Goal: Task Accomplishment & Management: Use online tool/utility

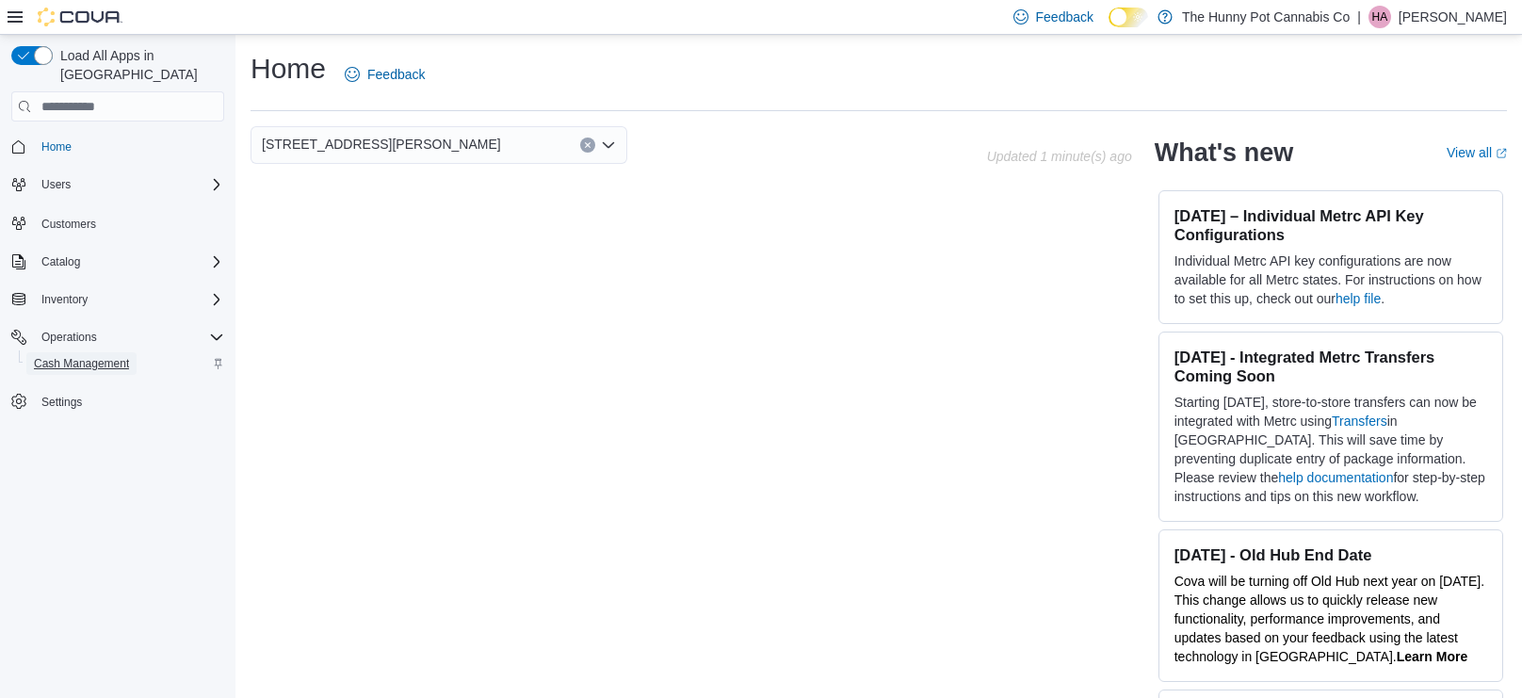
click at [107, 356] on span "Cash Management" at bounding box center [81, 363] width 95 height 15
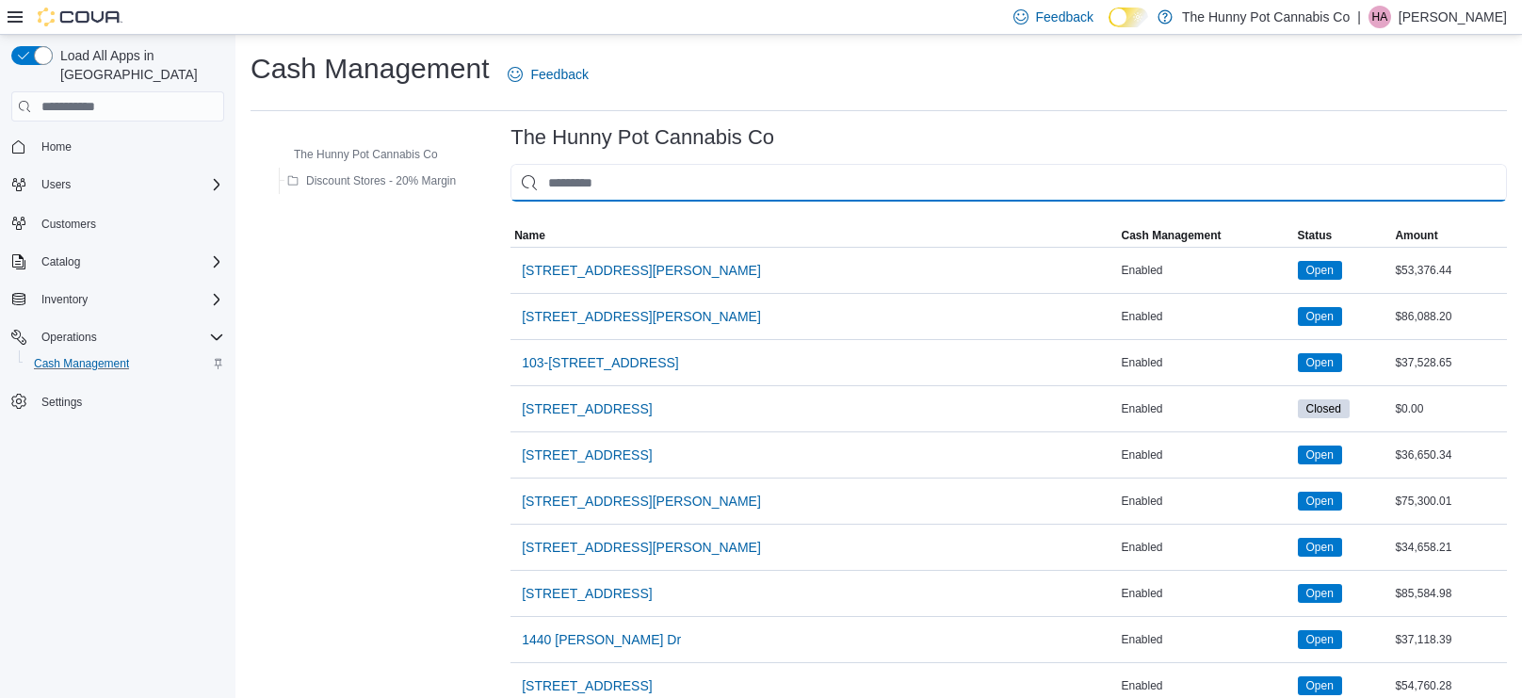
click at [626, 193] on input "This is a search bar. As you type, the results lower in the page will automatic…" at bounding box center [1008, 183] width 996 height 38
type input "*"
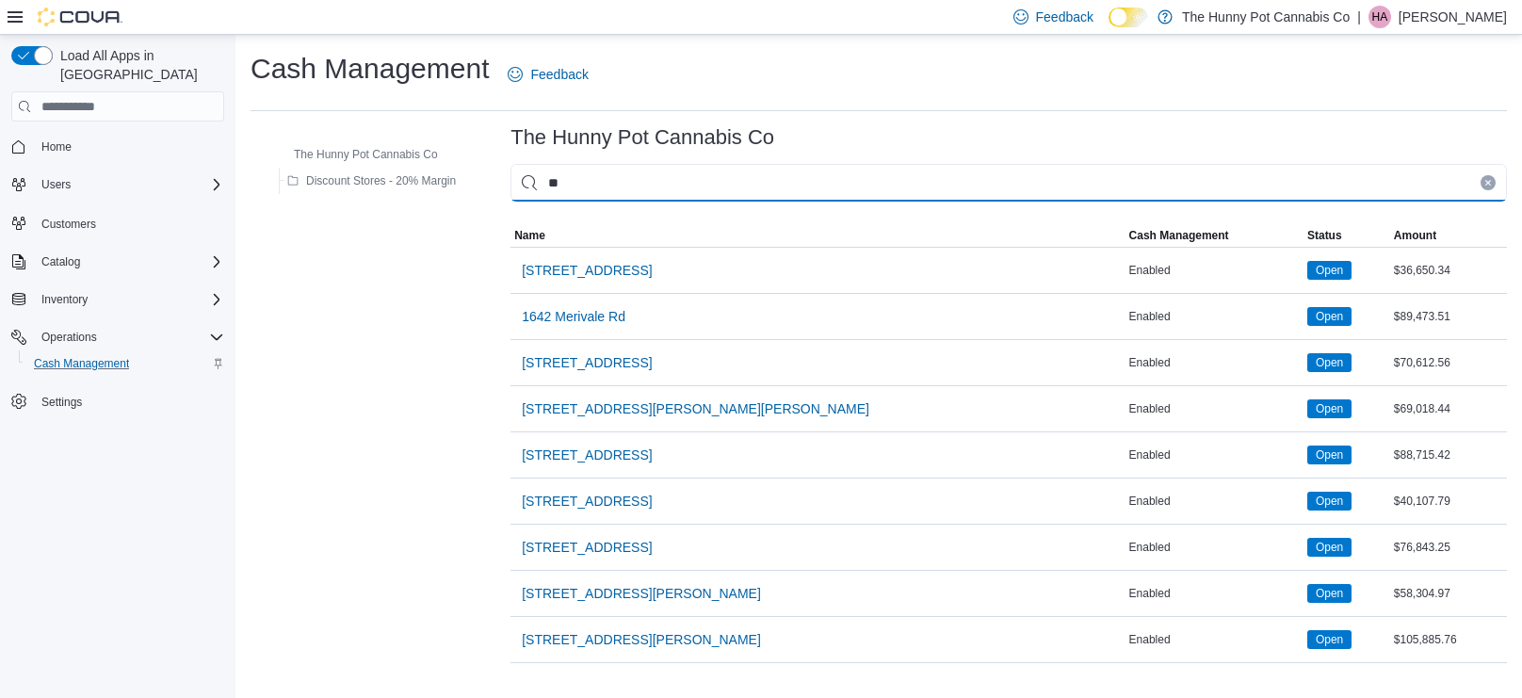
type input "***"
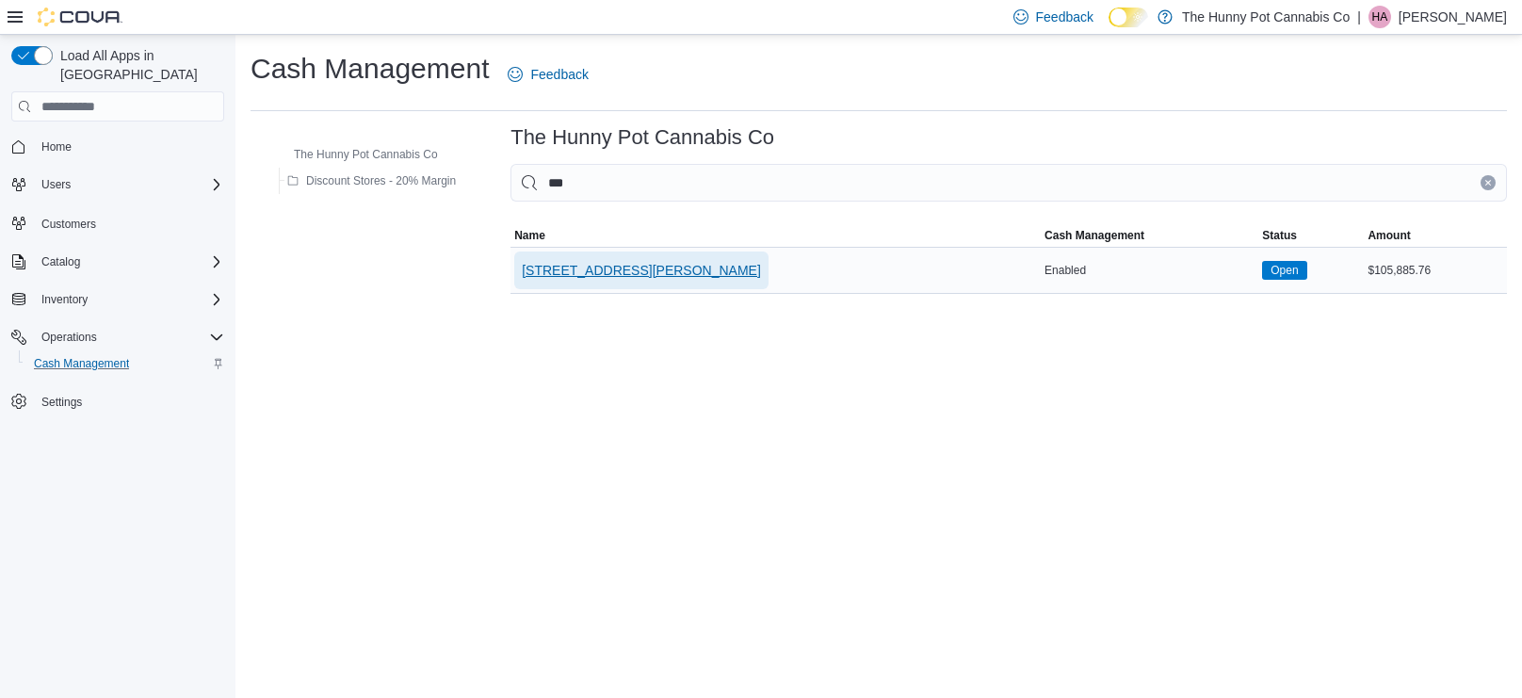
click at [535, 277] on span "[STREET_ADDRESS][PERSON_NAME]" at bounding box center [641, 270] width 239 height 19
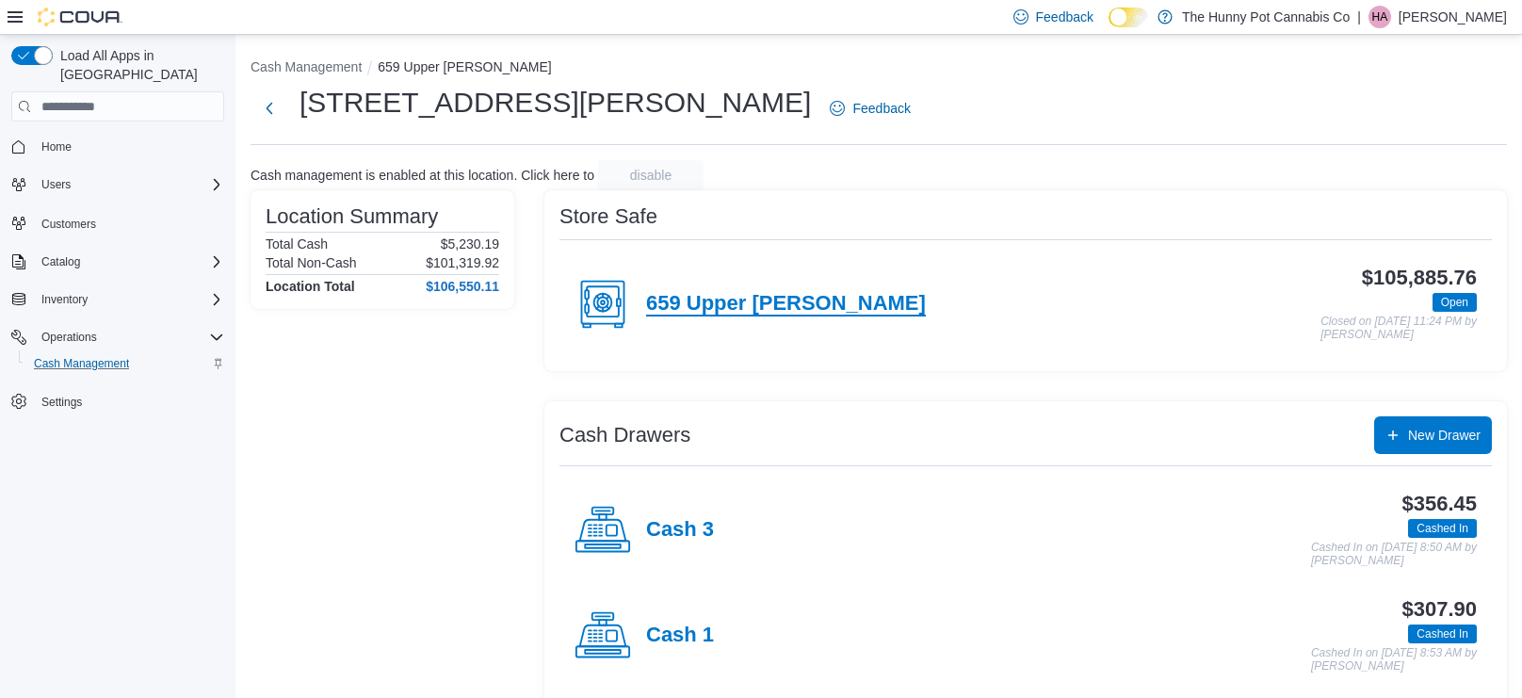
click at [801, 293] on h4 "659 Upper James" at bounding box center [786, 304] width 280 height 24
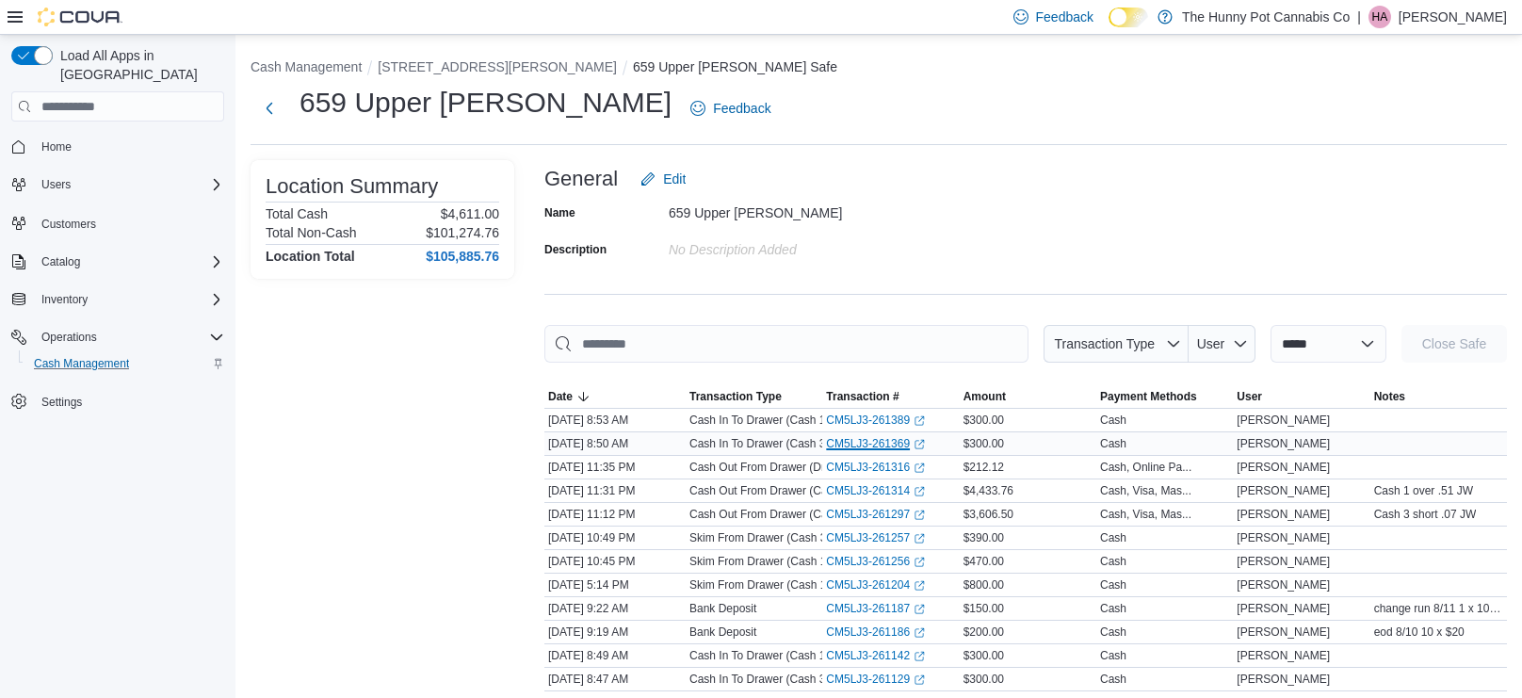
click at [889, 442] on link "CM5LJ3-261369 (opens in a new tab or window)" at bounding box center [875, 443] width 99 height 15
click at [854, 418] on link "CM5LJ3-261389 (opens in a new tab or window)" at bounding box center [875, 419] width 99 height 15
click at [216, 330] on icon "Complex example" at bounding box center [216, 337] width 15 height 15
click at [206, 288] on div "Inventory" at bounding box center [129, 299] width 190 height 23
click at [77, 397] on span "Transfers" at bounding box center [57, 404] width 47 height 15
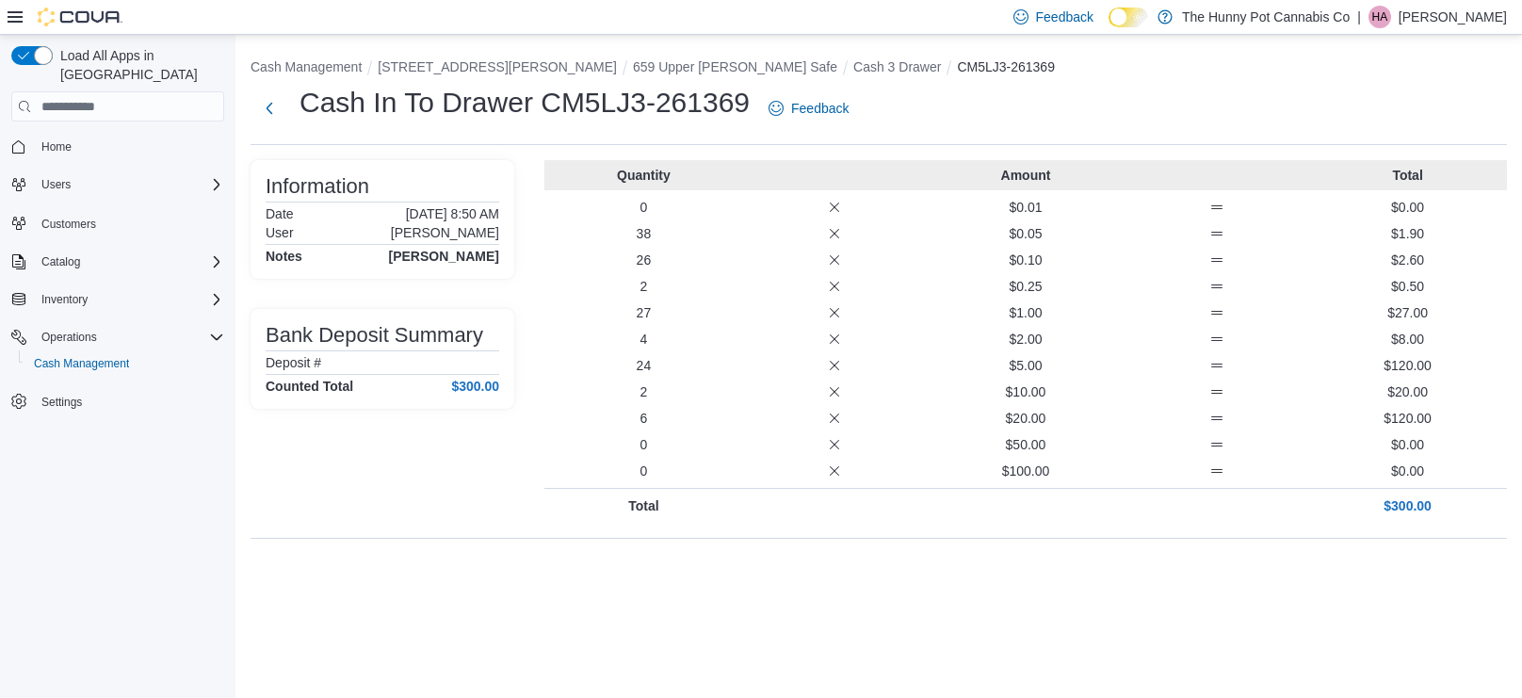
click at [649, 416] on p "6" at bounding box center [644, 418] width 184 height 19
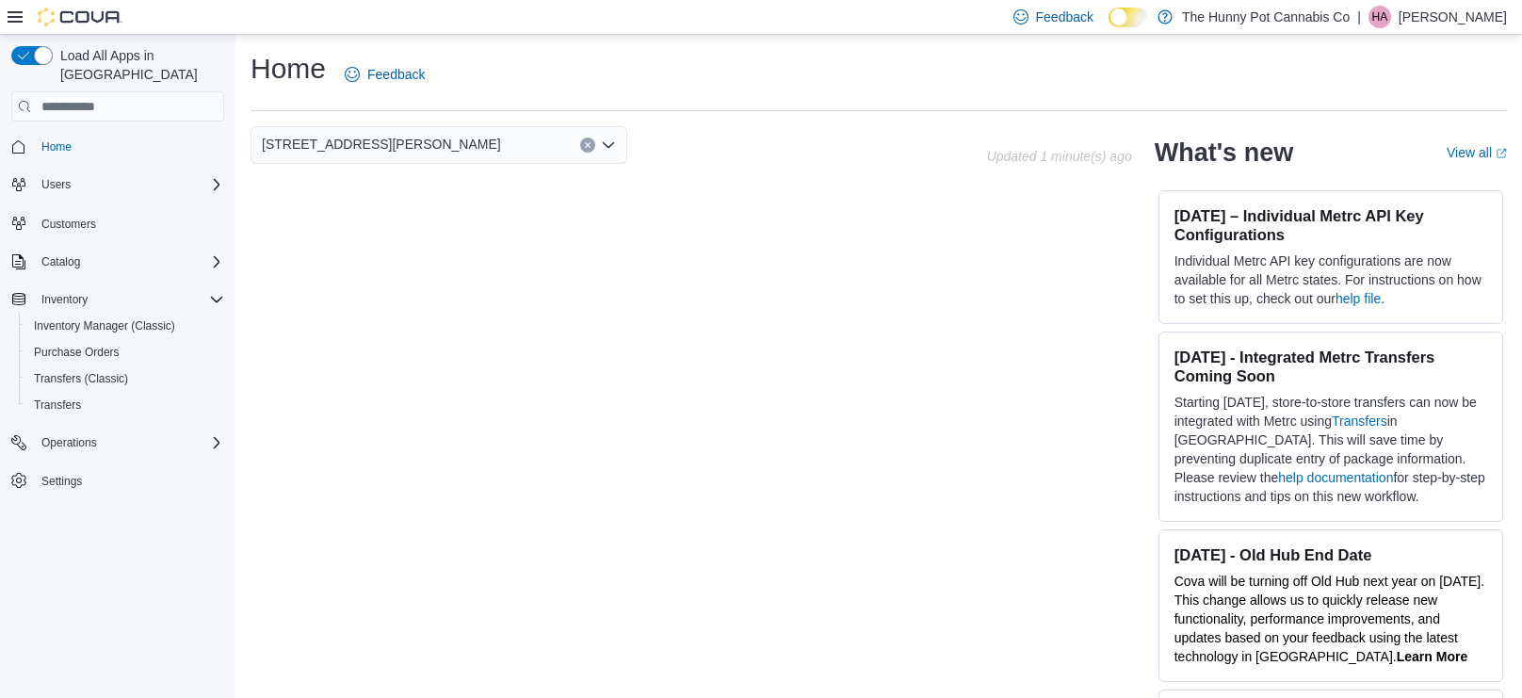
click at [1415, 17] on p "[PERSON_NAME]" at bounding box center [1452, 17] width 108 height 23
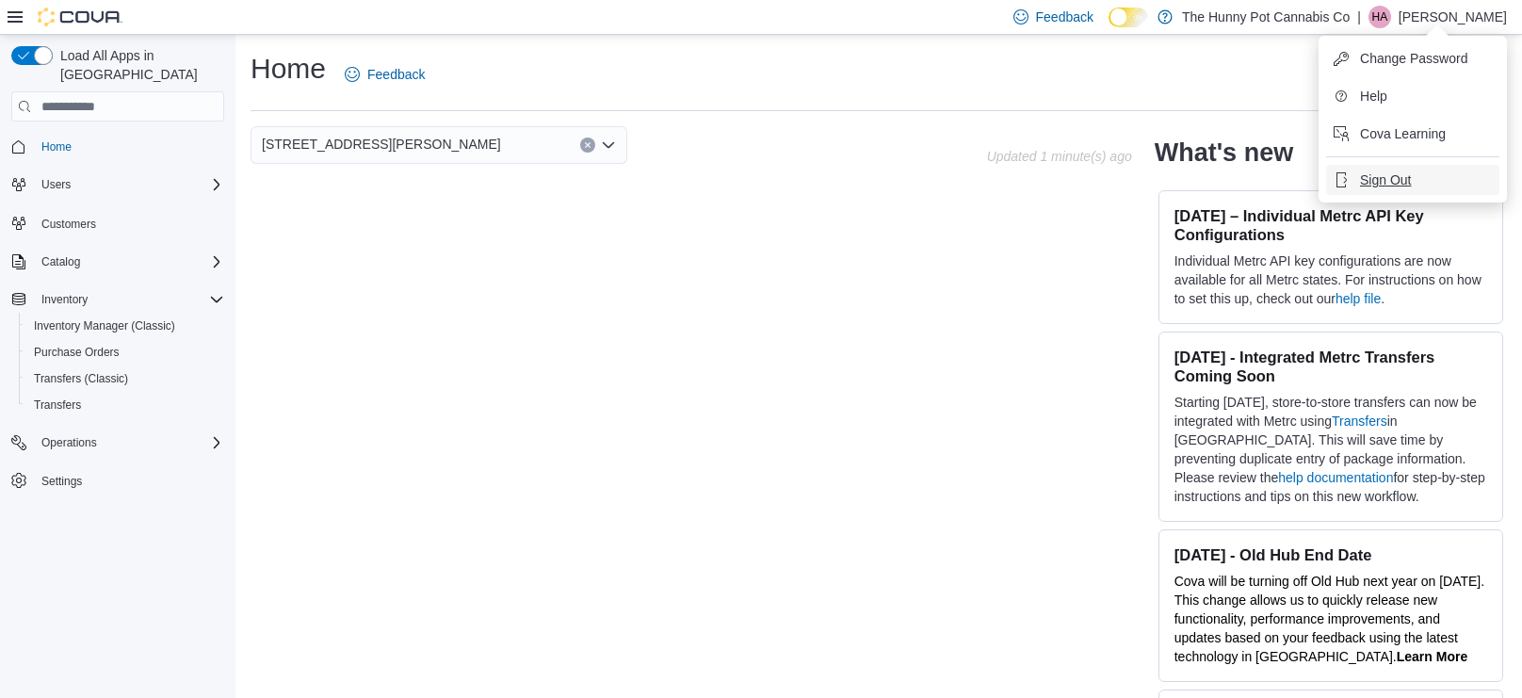
click at [1393, 179] on span "Sign Out" at bounding box center [1385, 179] width 51 height 19
